Goal: Communication & Community: Share content

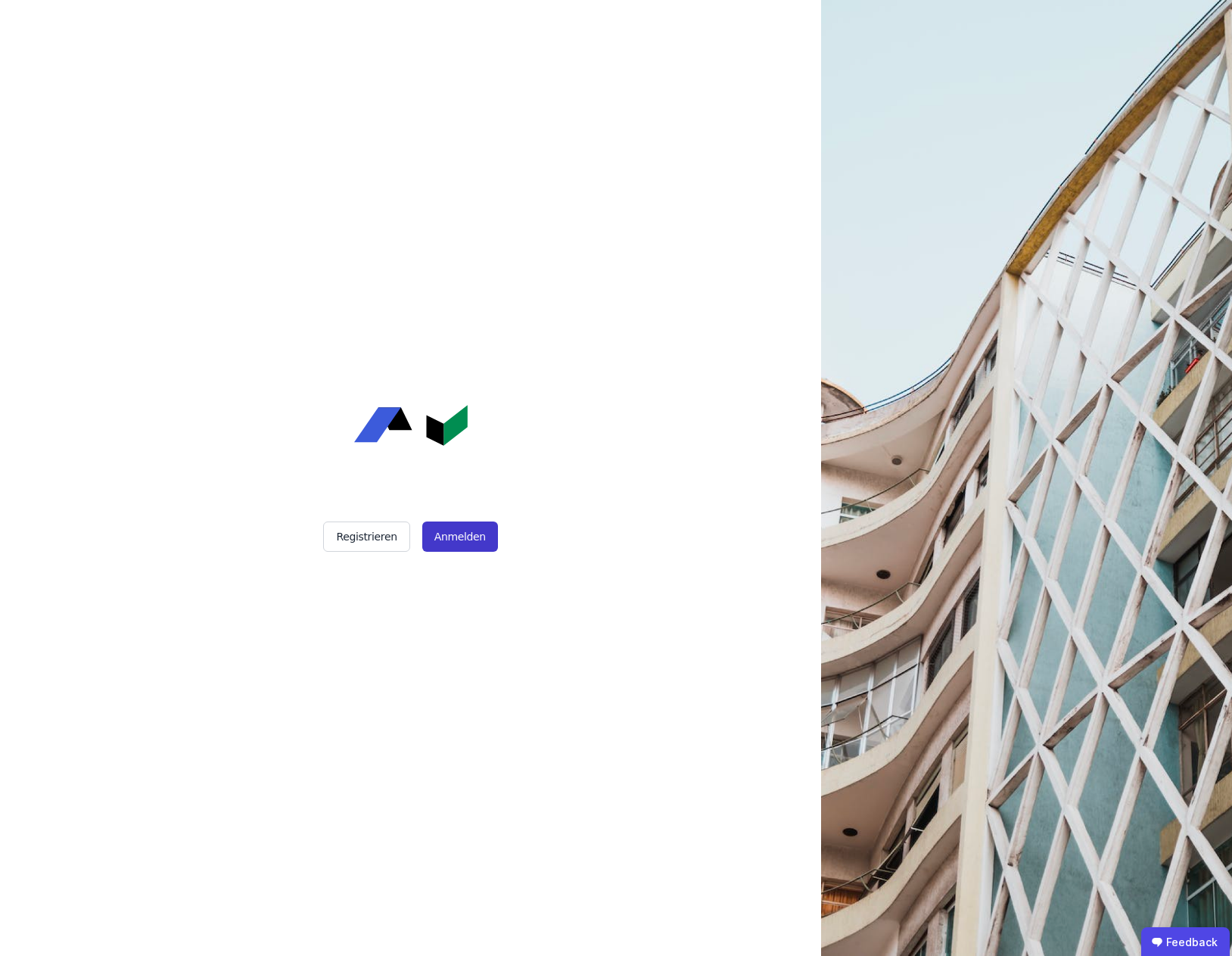
click at [478, 543] on button "Anmelden" at bounding box center [460, 537] width 76 height 31
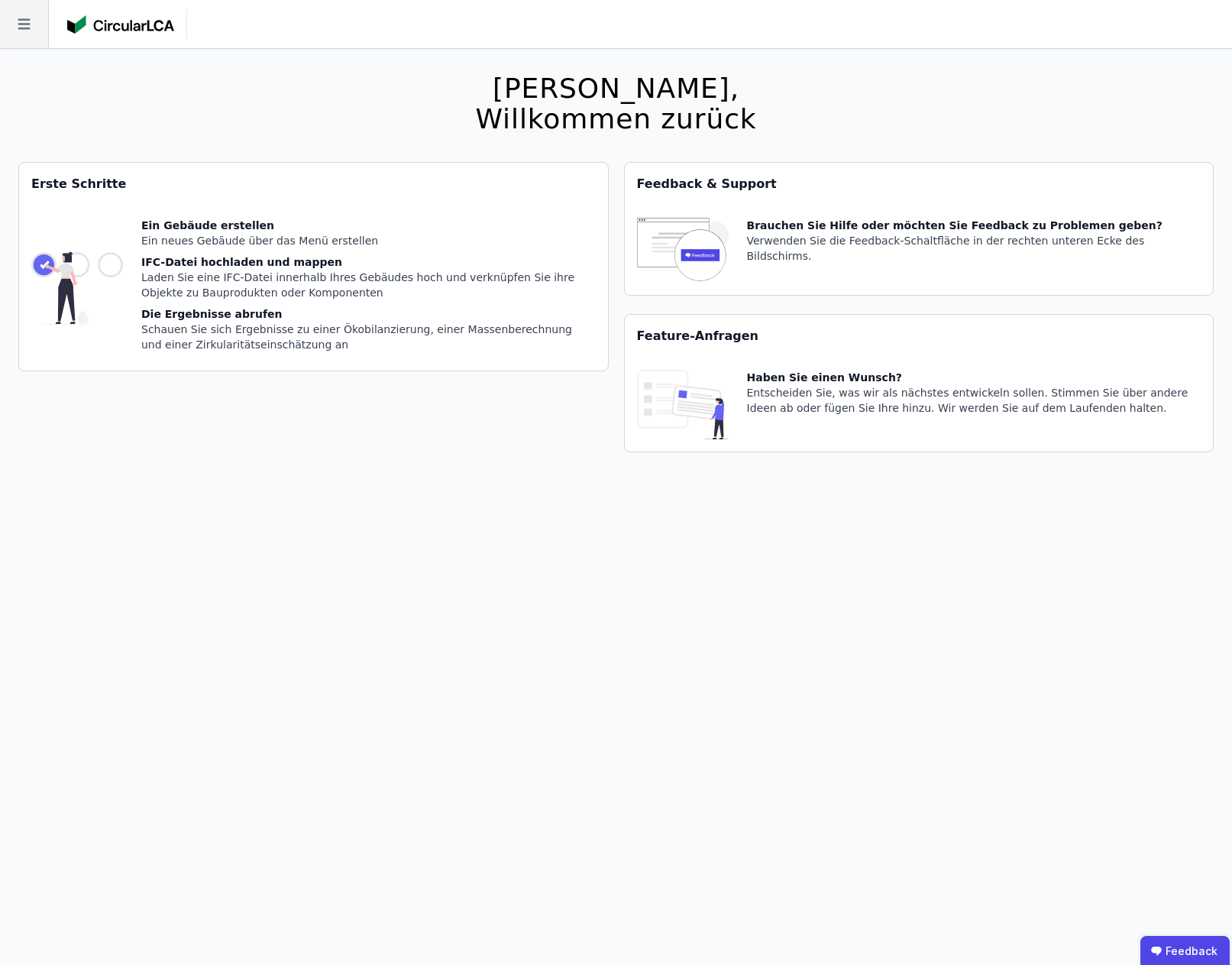
click at [17, 19] on icon at bounding box center [24, 24] width 48 height 48
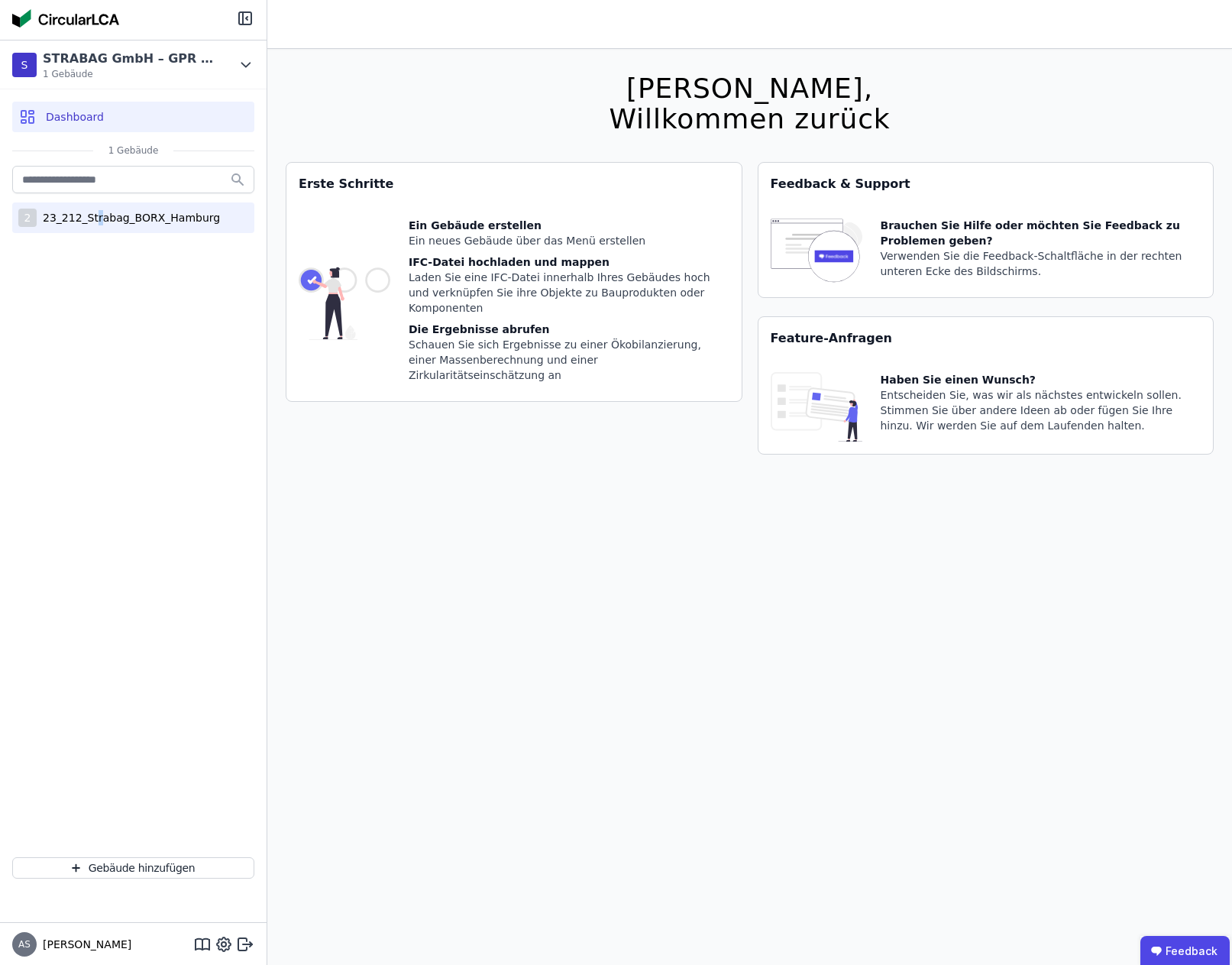
click at [92, 221] on div "23_212_Strabag_BORX_Hamburg" at bounding box center [129, 218] width 184 height 15
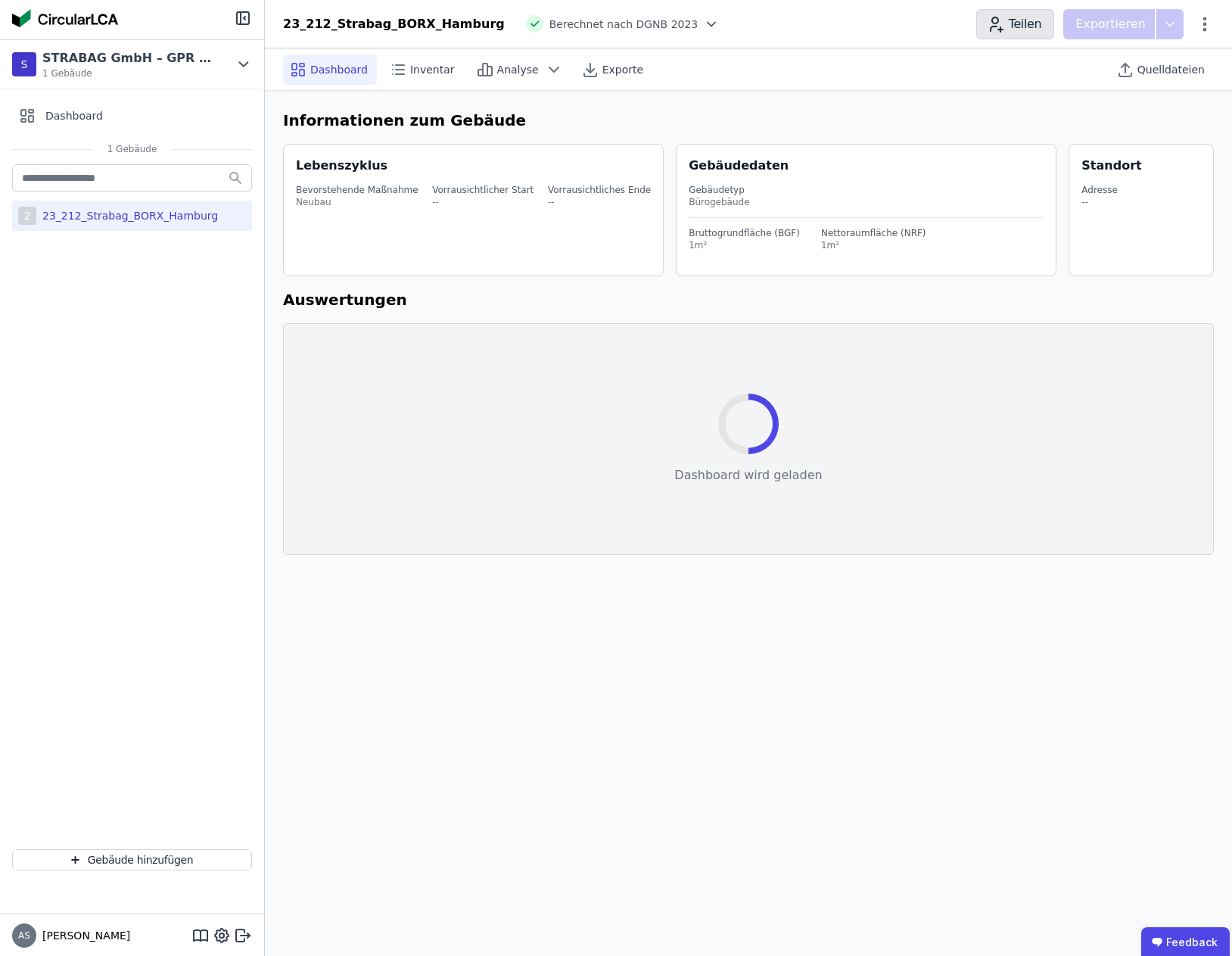
click at [1052, 24] on button "Teilen" at bounding box center [1015, 25] width 78 height 31
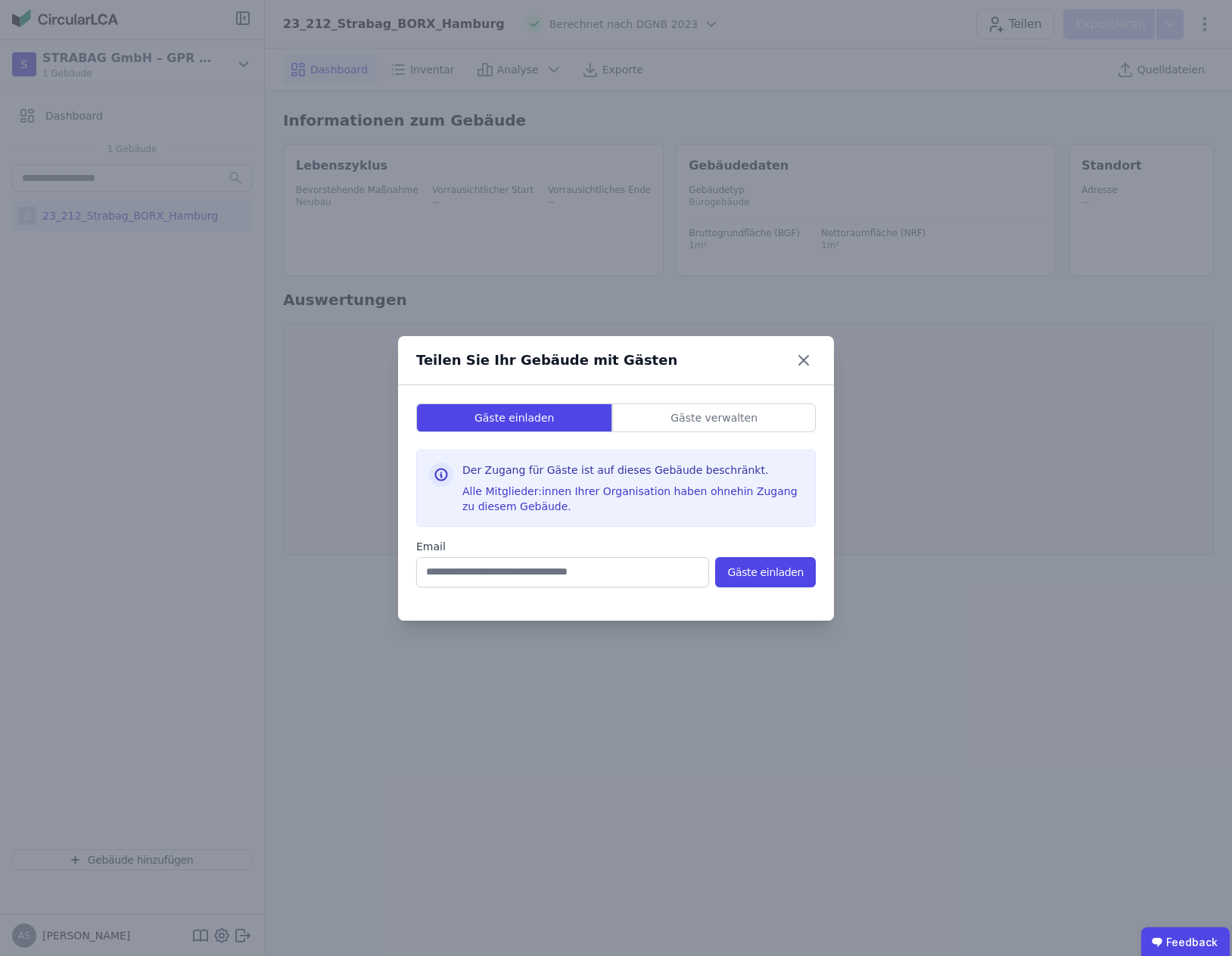
select select "*"
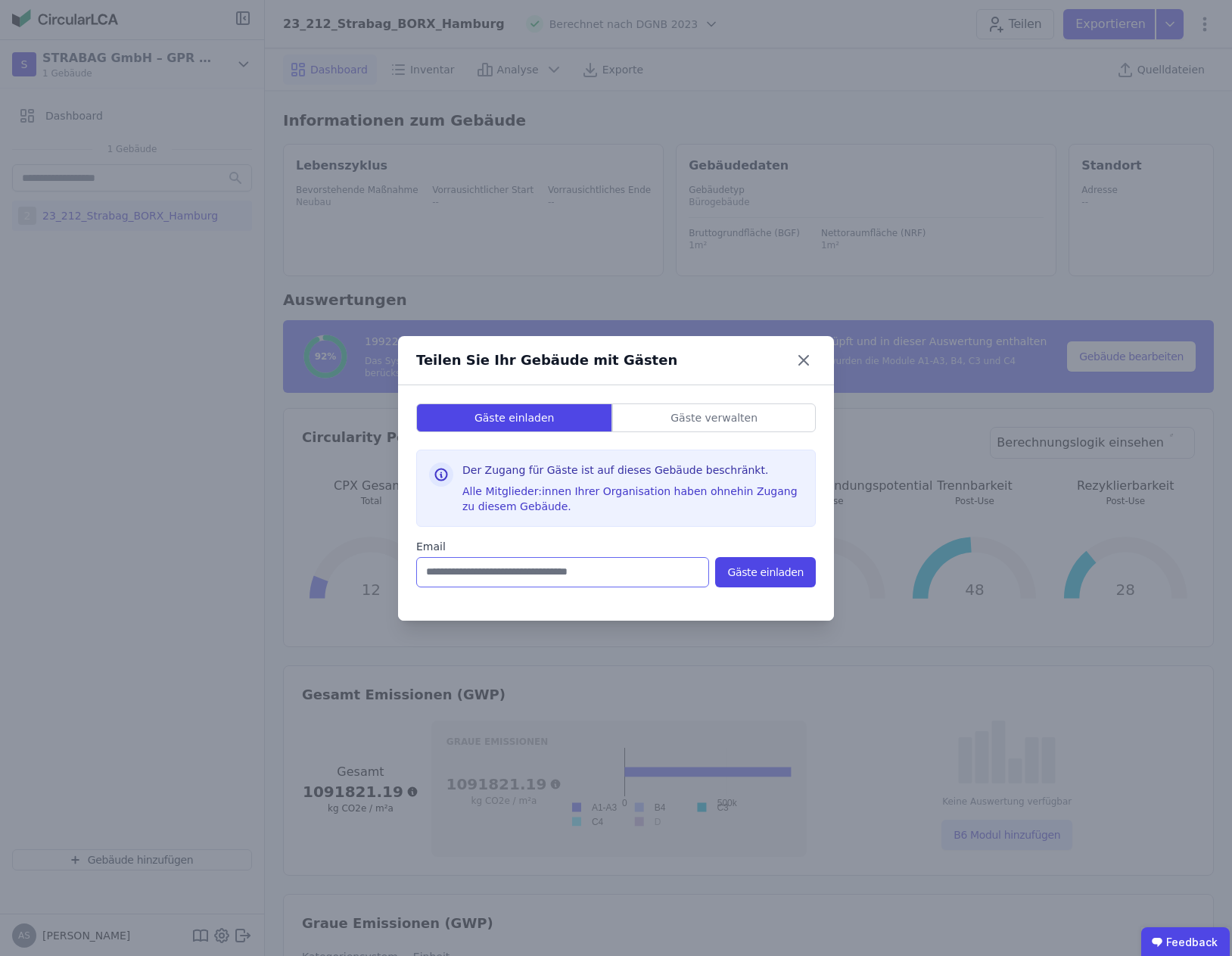
click at [585, 580] on input "email" at bounding box center [562, 572] width 292 height 31
type input "**********"
click at [798, 573] on button "Gäste einladen" at bounding box center [765, 572] width 100 height 31
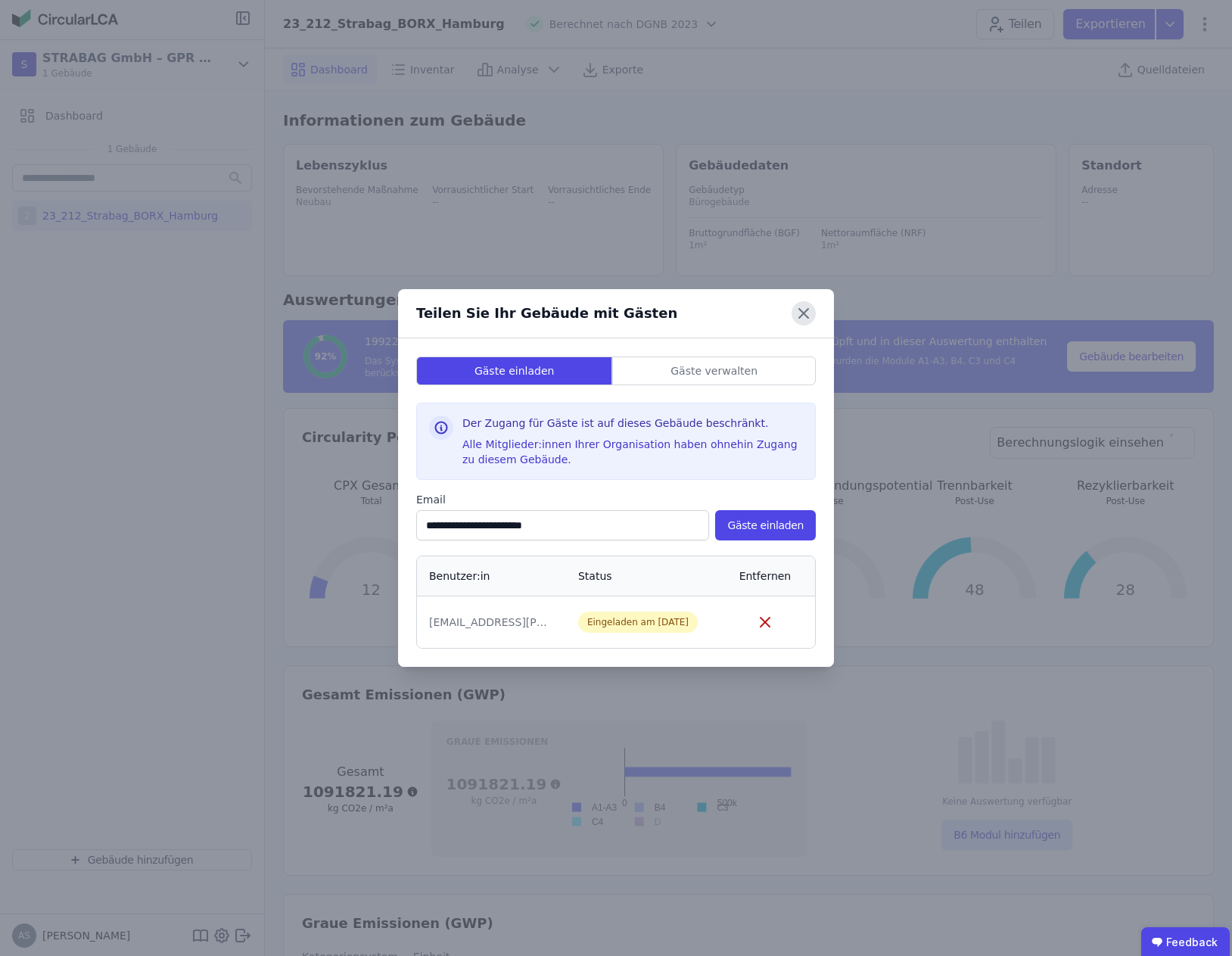
click at [803, 312] on icon at bounding box center [803, 313] width 9 height 9
